Goal: Learn about a topic: Learn about a topic

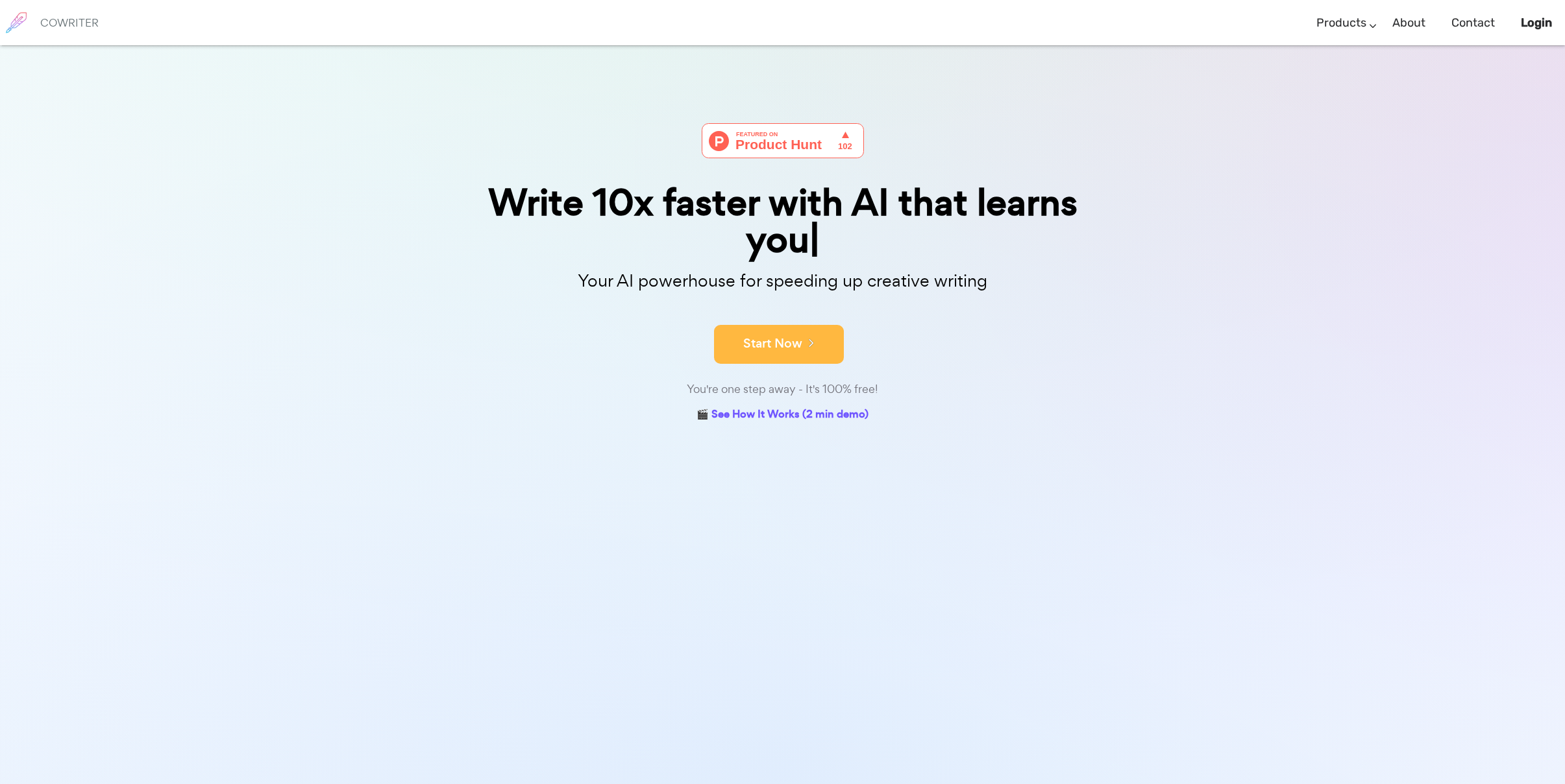
click at [764, 334] on button "Start Now" at bounding box center [778, 344] width 129 height 39
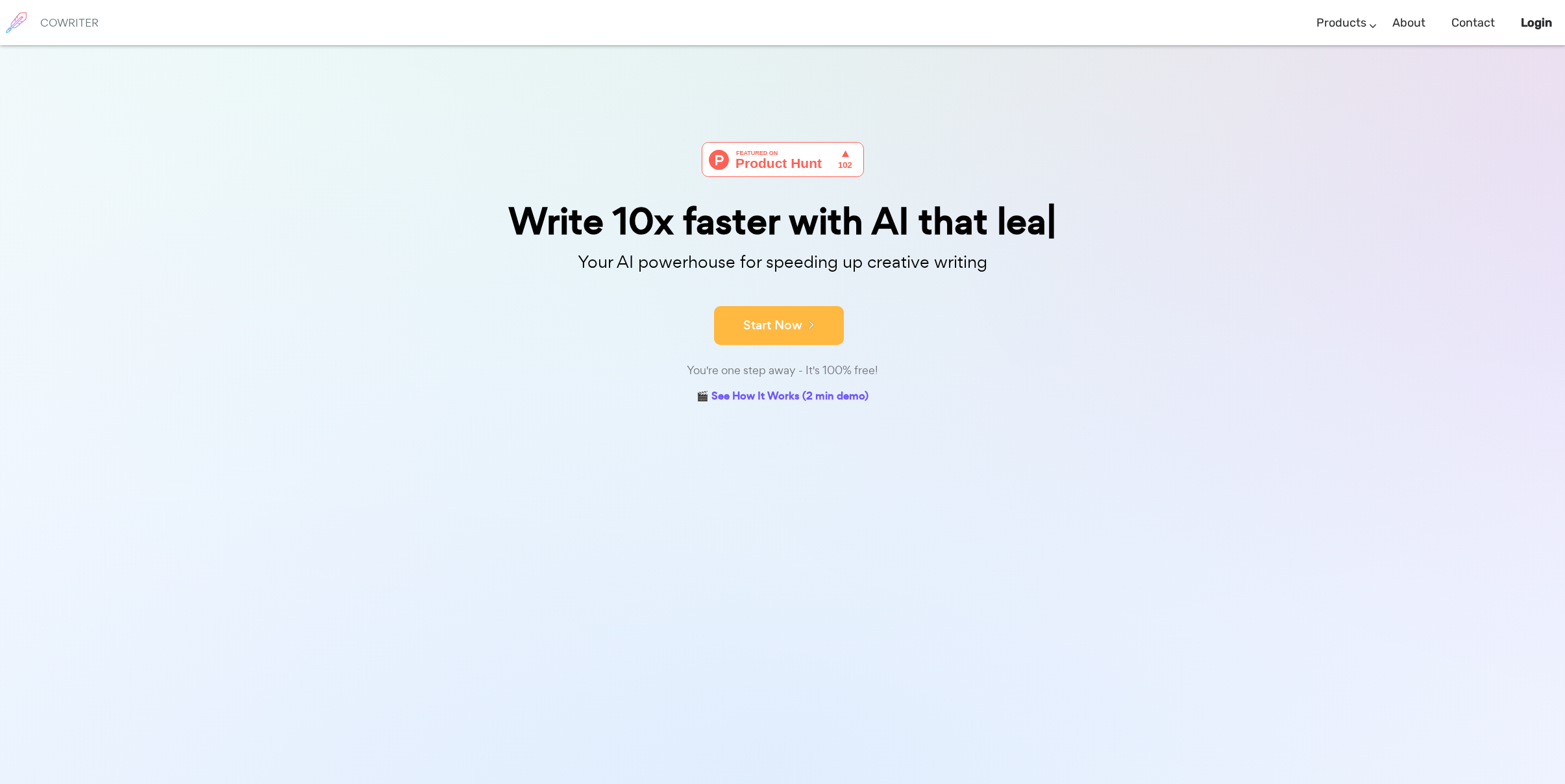
click at [778, 333] on button "Start Now" at bounding box center [778, 325] width 129 height 39
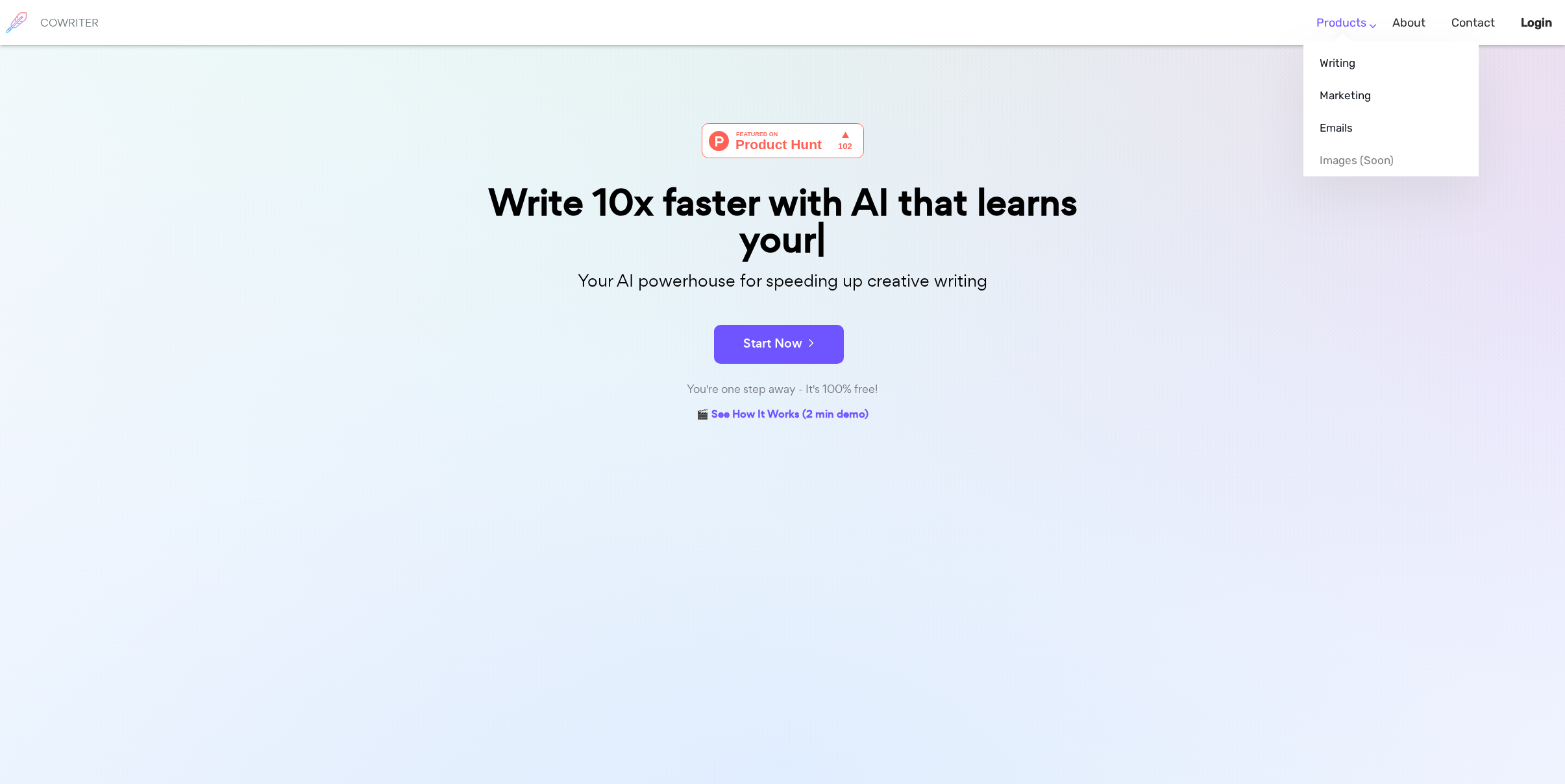
click at [1345, 41] on ul "Writing Marketing Emails Images (soon)" at bounding box center [1390, 109] width 175 height 135
click at [1340, 61] on link "Writing" at bounding box center [1390, 63] width 175 height 33
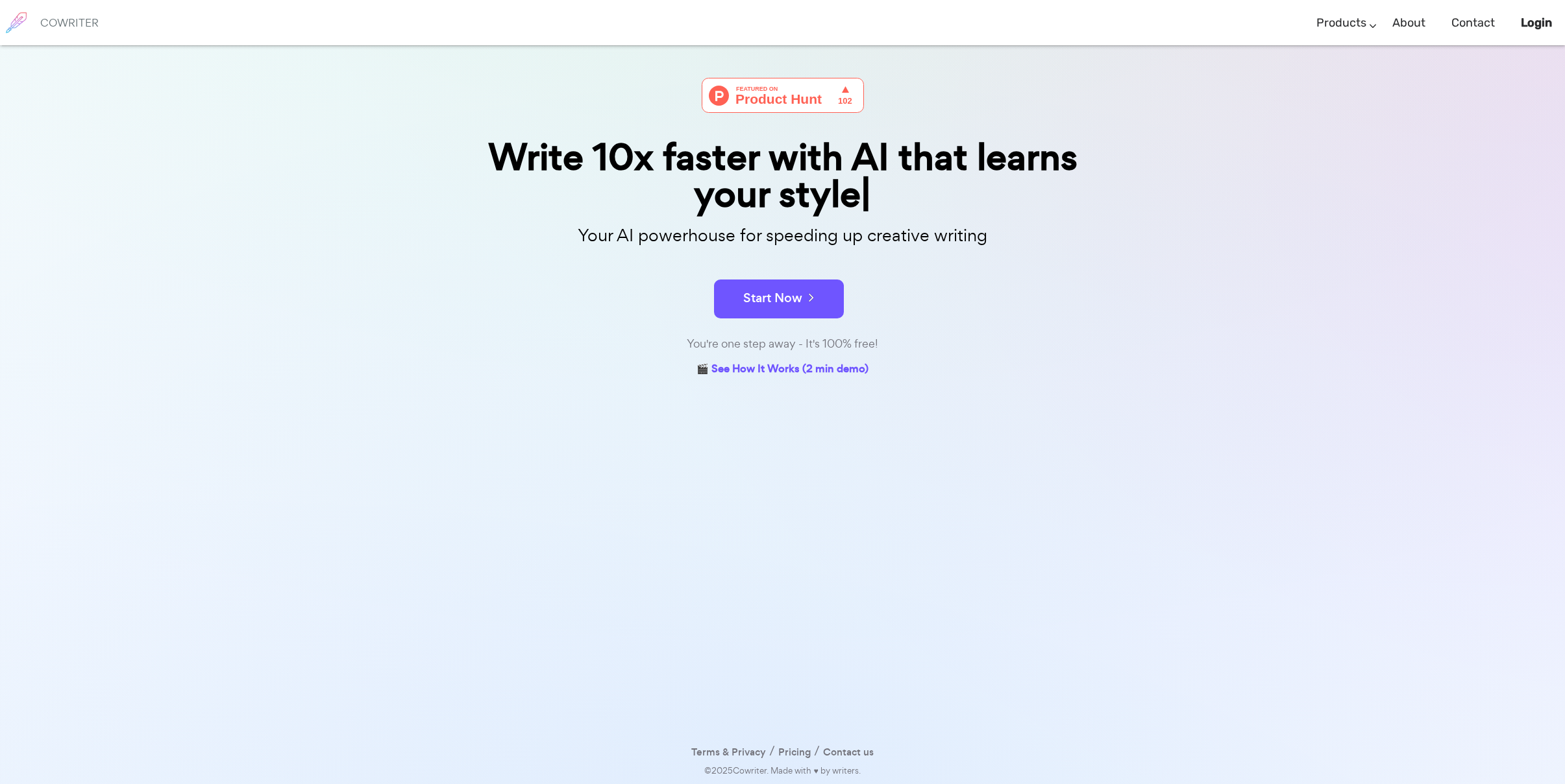
scroll to position [44, 0]
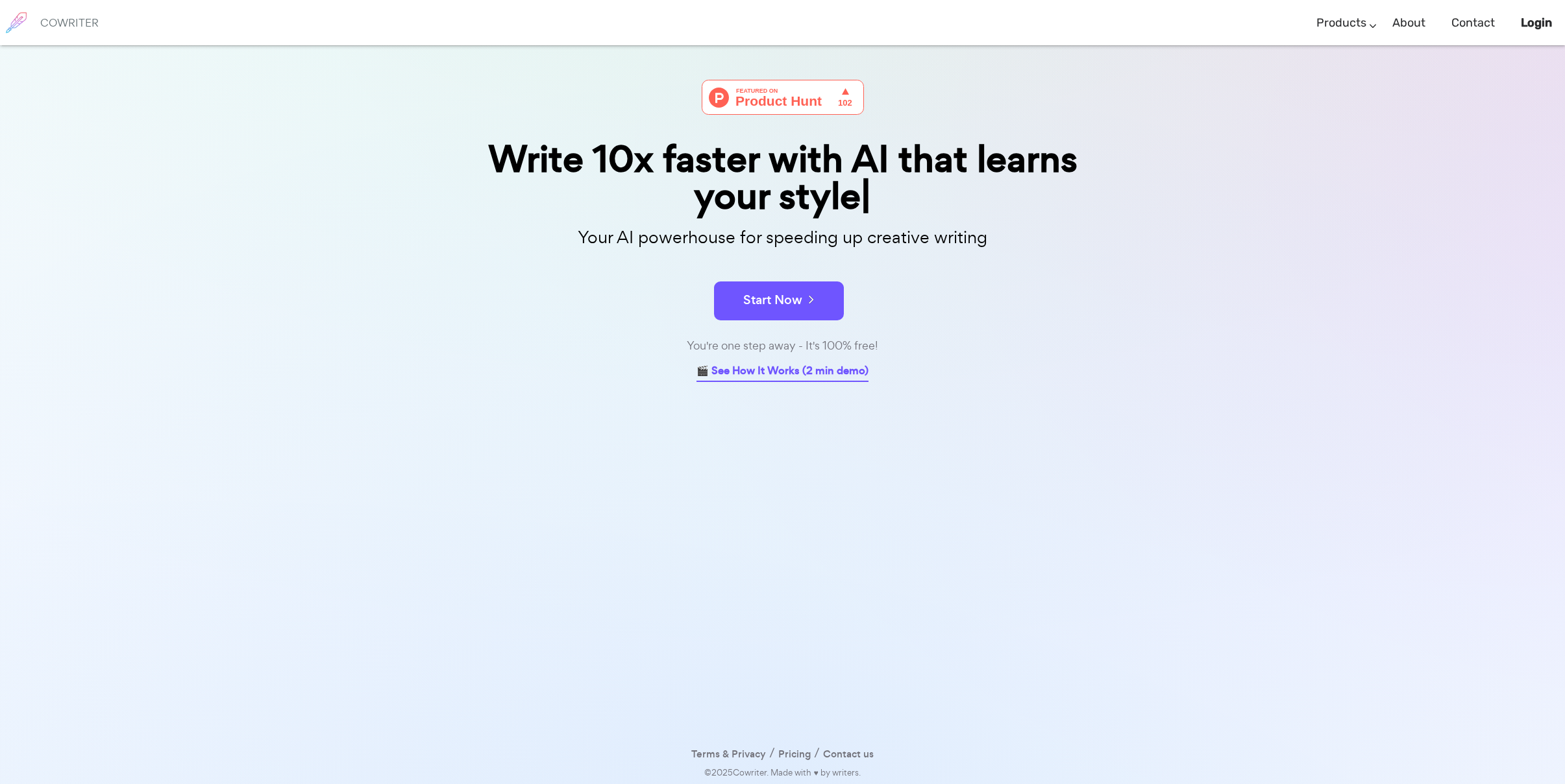
click at [767, 379] on link "🎬 See How It Works (2 min demo)" at bounding box center [782, 371] width 172 height 20
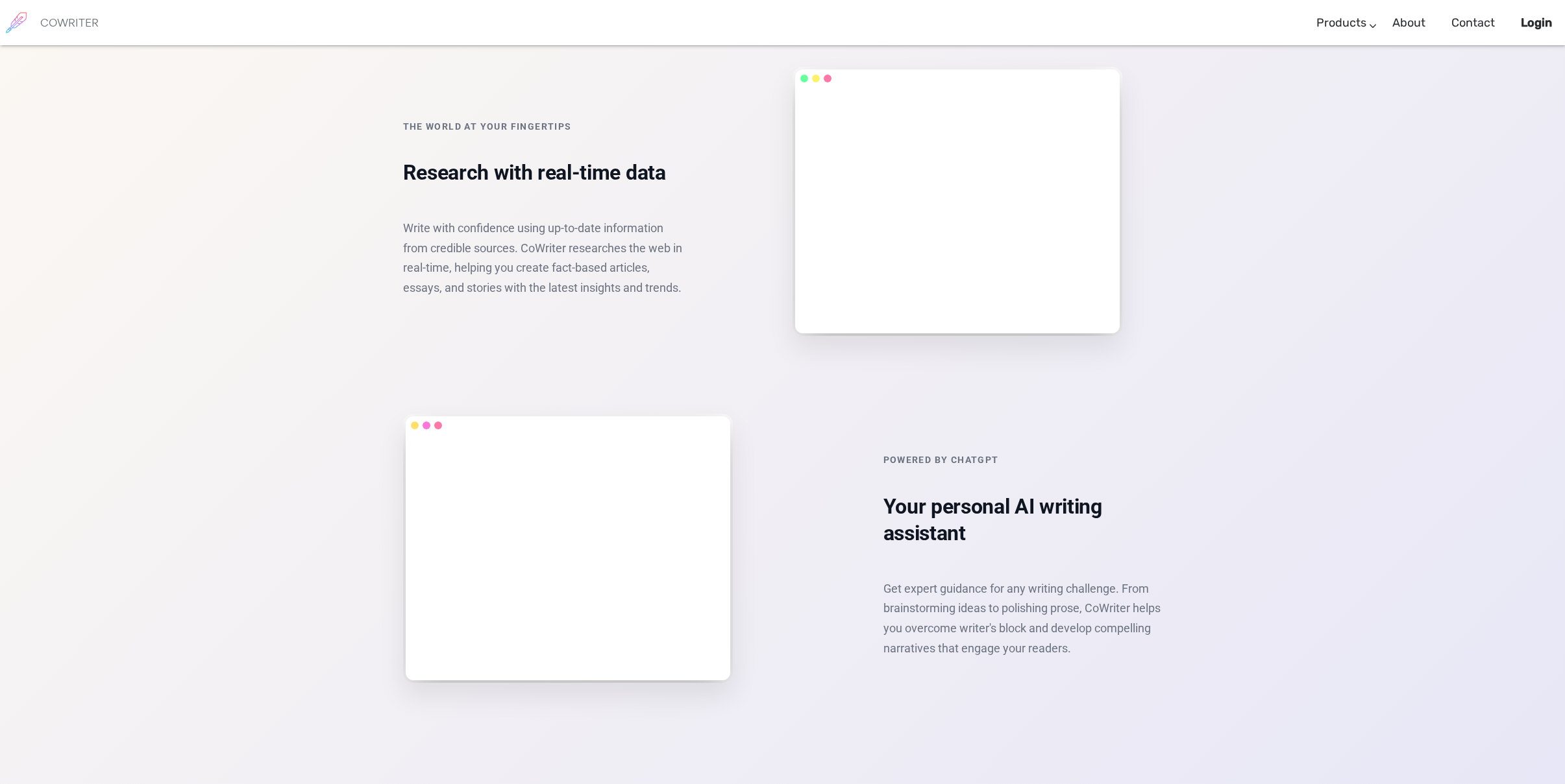
scroll to position [1625, 0]
